Goal: Task Accomplishment & Management: Use online tool/utility

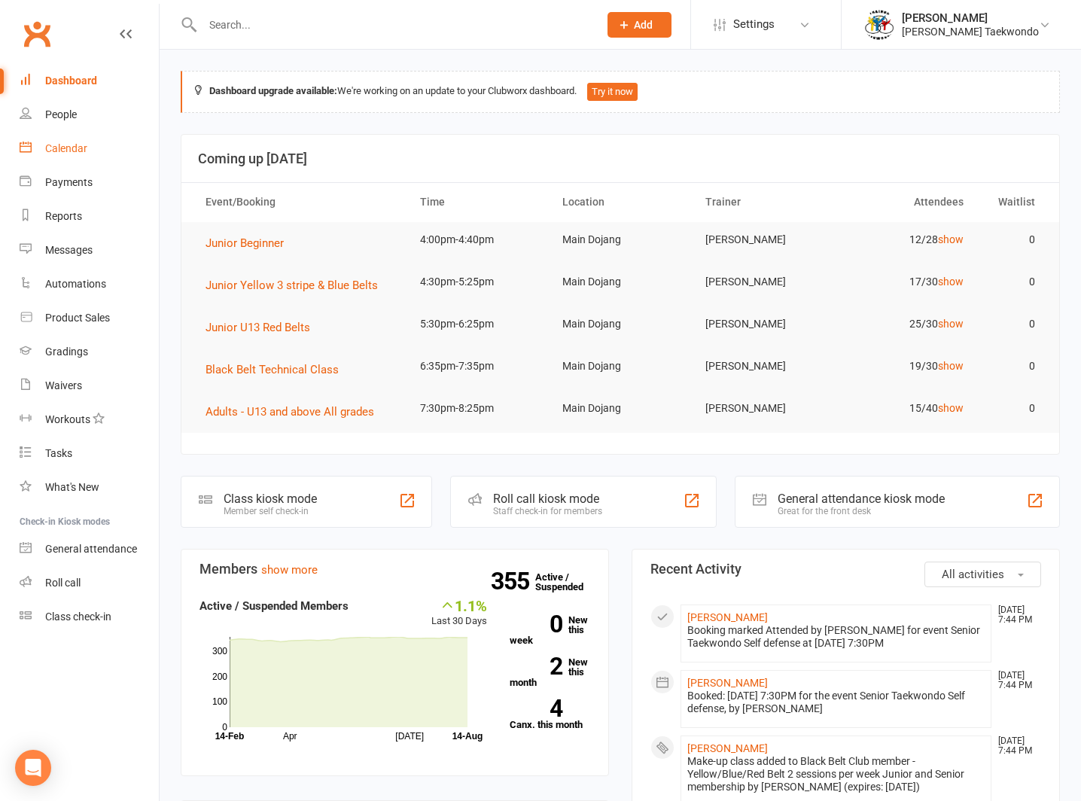
click at [54, 143] on div "Calendar" at bounding box center [66, 148] width 42 height 12
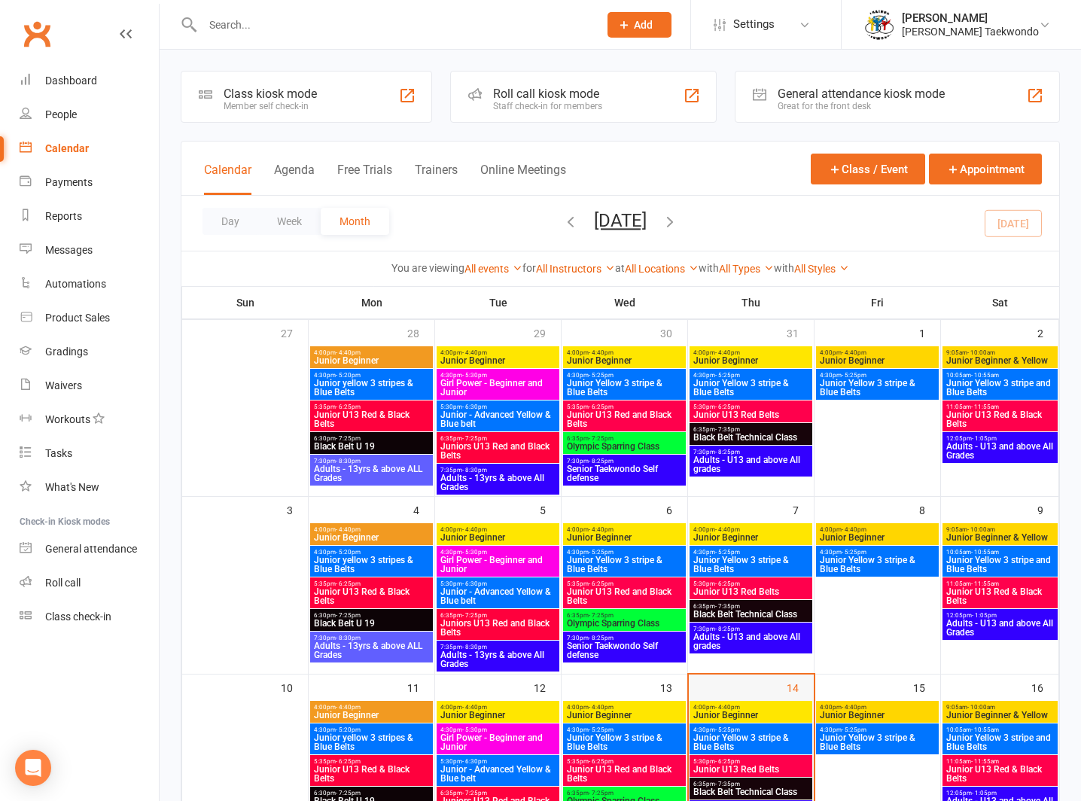
scroll to position [117, 0]
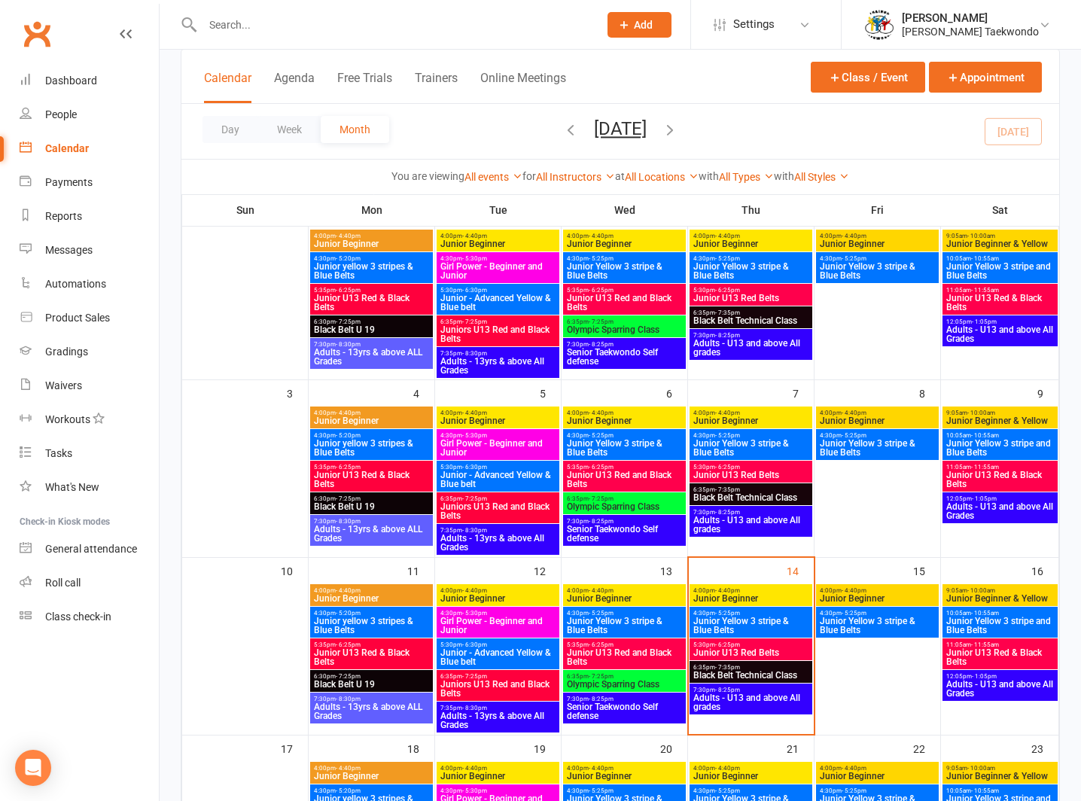
click at [731, 590] on span "- 4:40pm" at bounding box center [727, 590] width 25 height 7
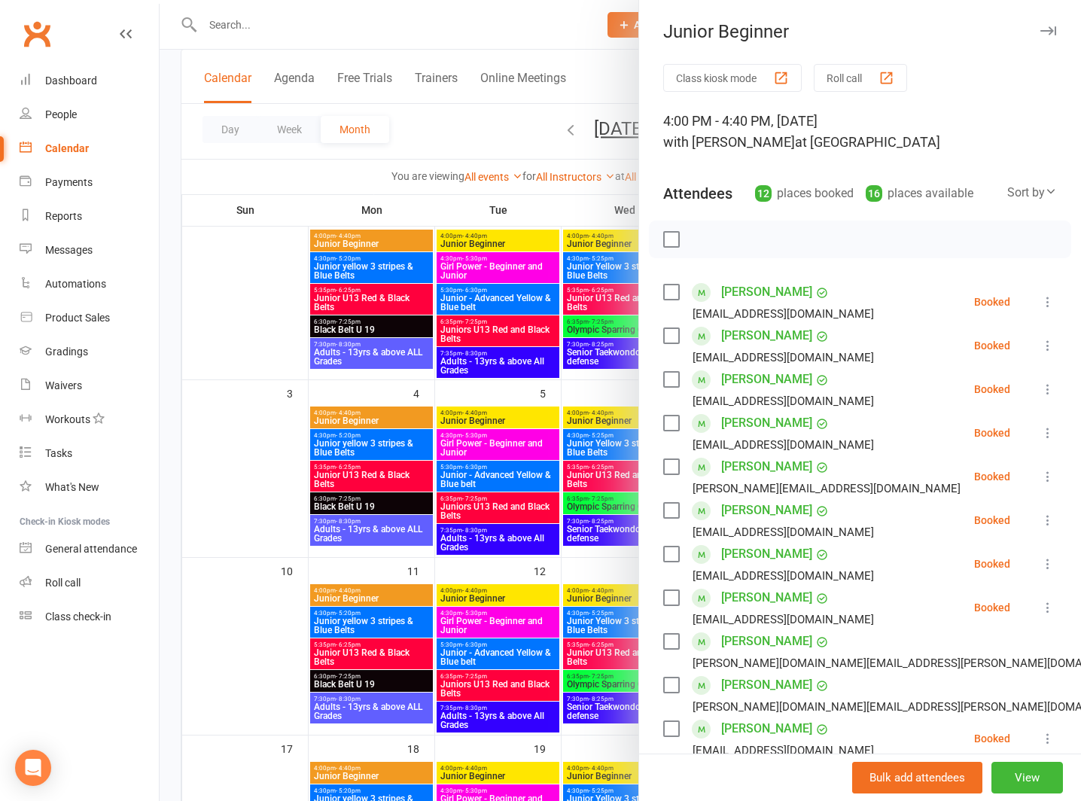
click at [834, 69] on button "Roll call" at bounding box center [860, 78] width 93 height 28
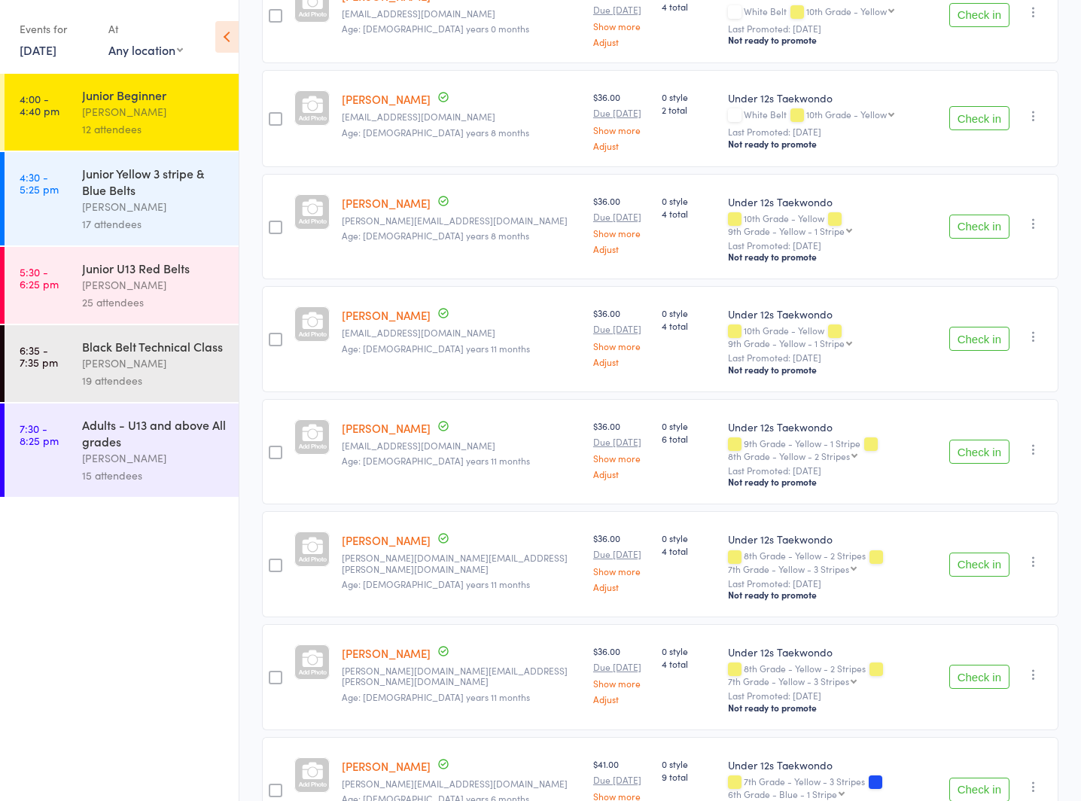
scroll to position [777, 0]
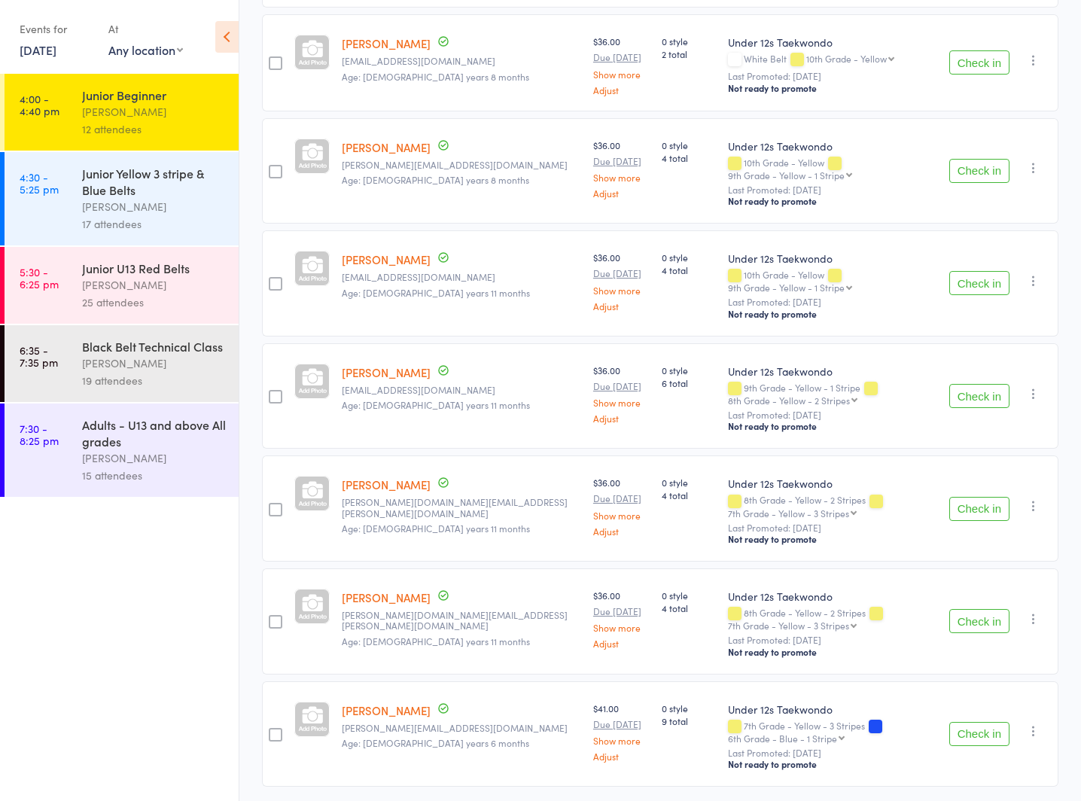
click at [103, 192] on div "Junior Yellow 3 stripe & Blue Belts" at bounding box center [154, 181] width 144 height 33
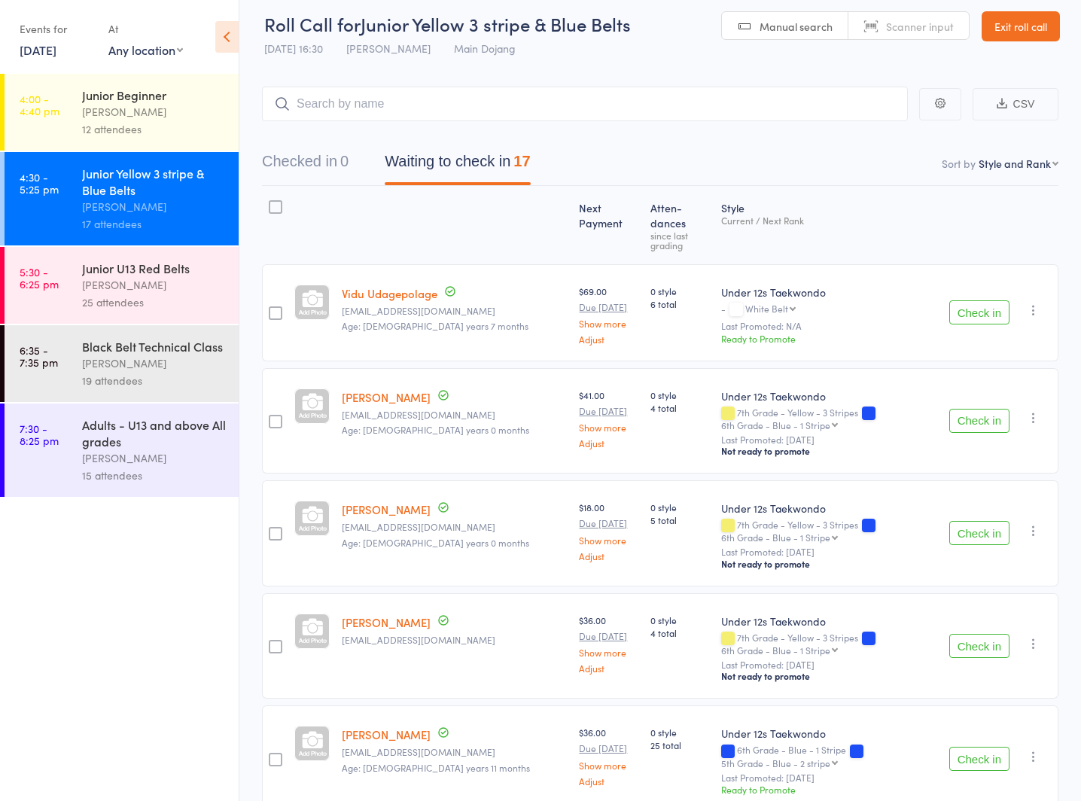
select select "12"
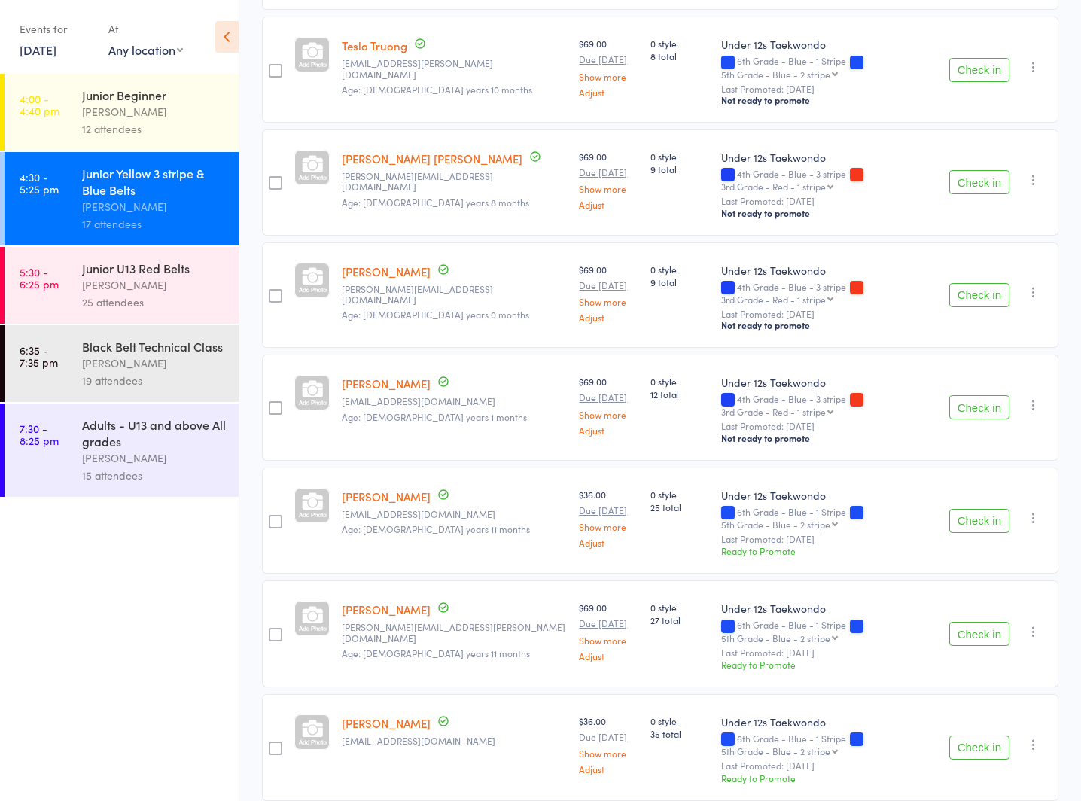
scroll to position [1306, 0]
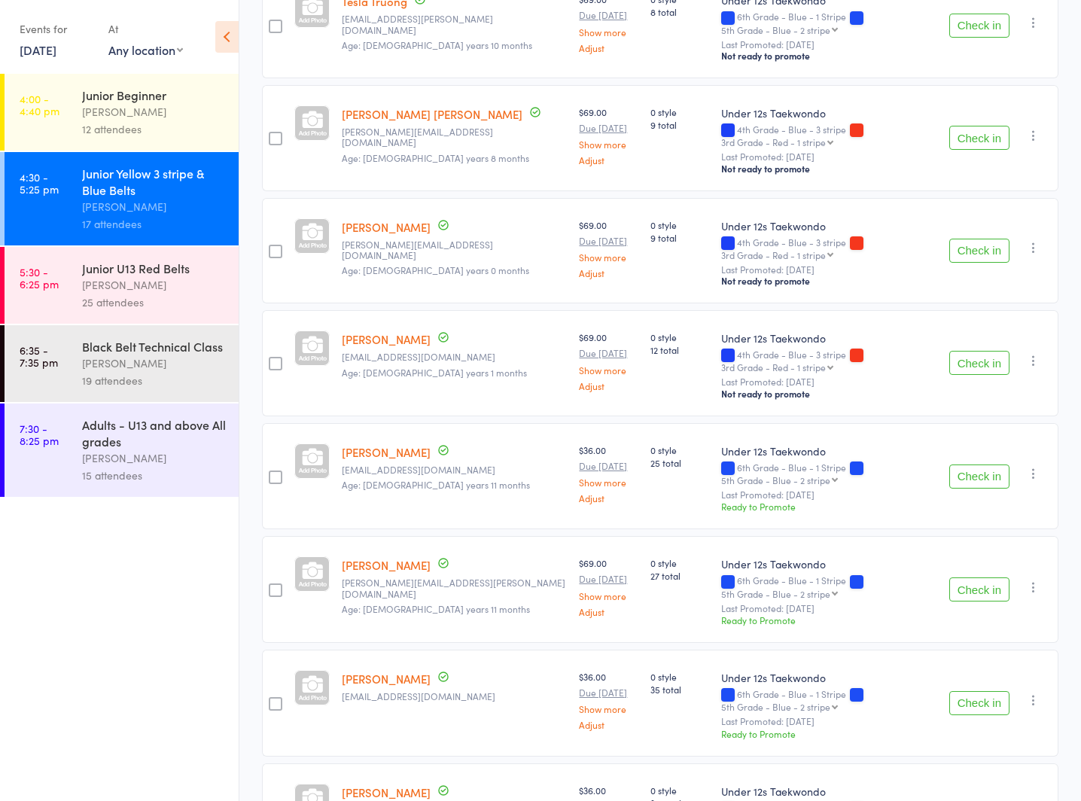
click at [113, 271] on div "Junior U13 Red Belts" at bounding box center [154, 268] width 144 height 17
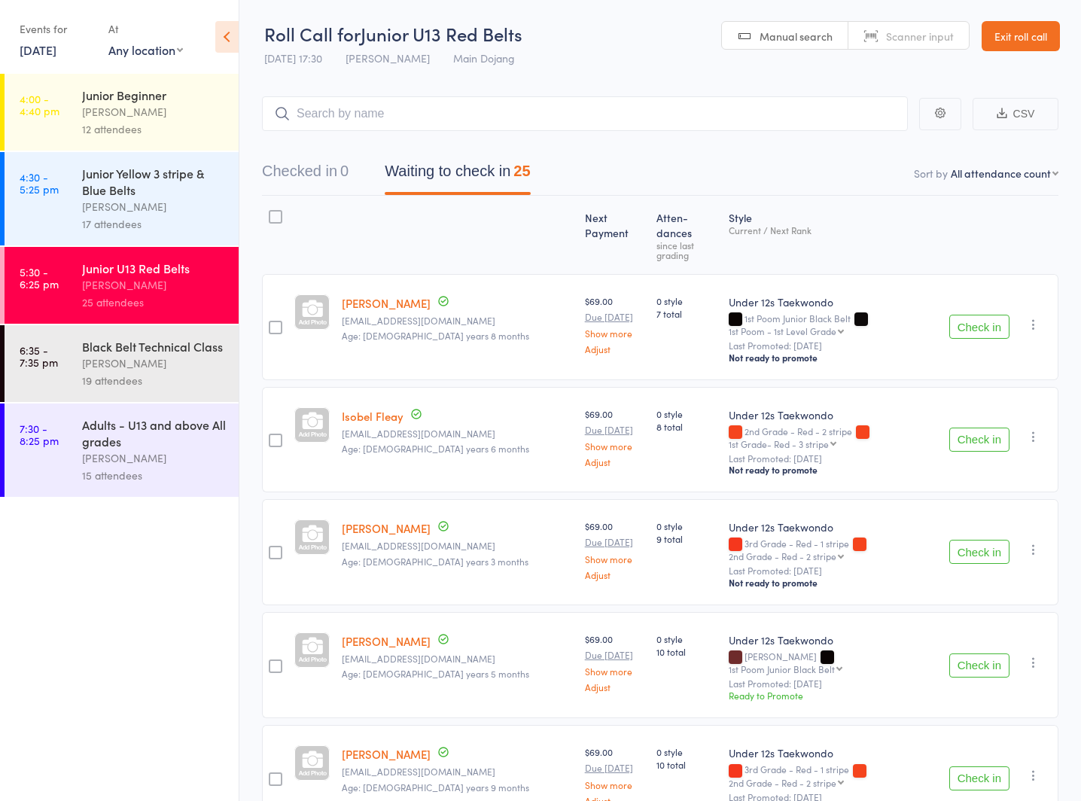
click at [106, 354] on div "Black Belt Technical Class" at bounding box center [154, 346] width 144 height 17
